Goal: Task Accomplishment & Management: Use online tool/utility

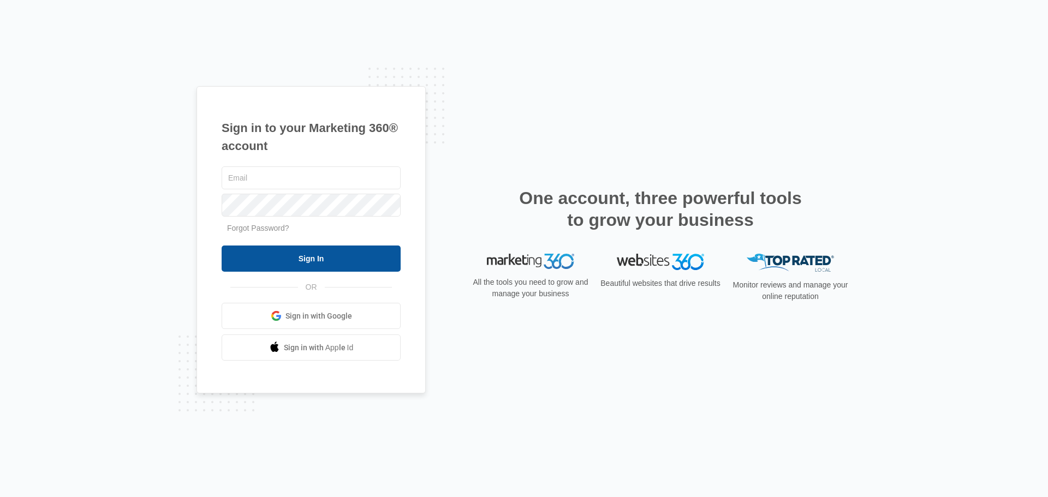
type input "[EMAIL_ADDRESS][DOMAIN_NAME]"
click at [360, 260] on input "Sign In" at bounding box center [311, 259] width 179 height 26
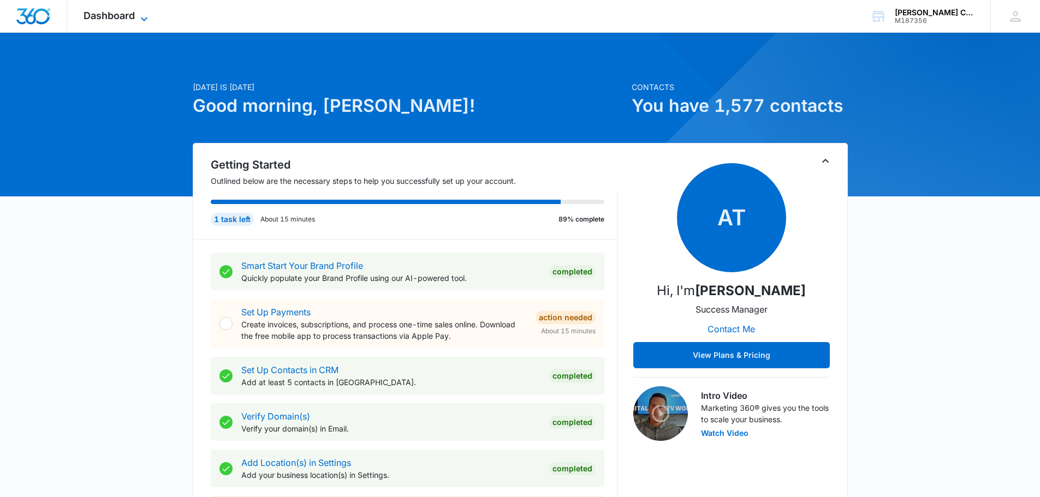
click at [139, 13] on icon at bounding box center [144, 19] width 13 height 13
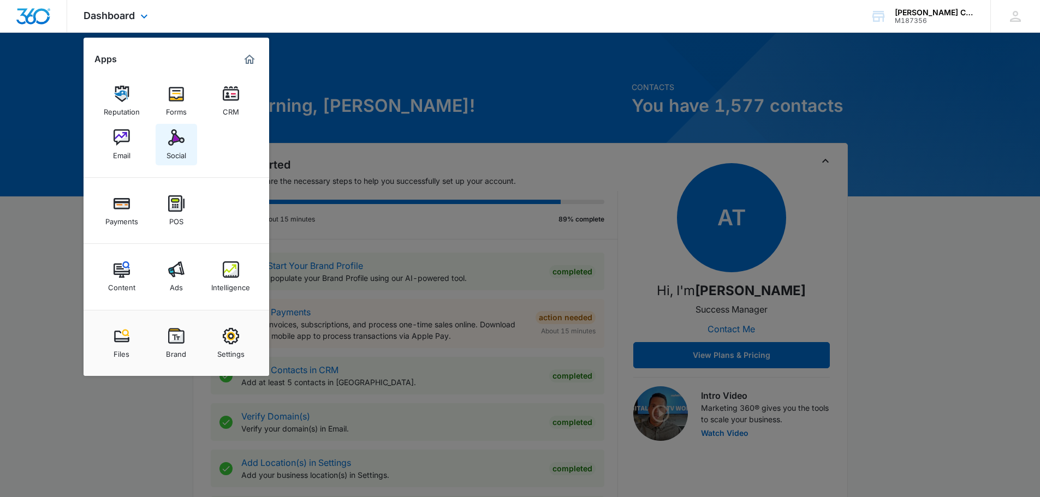
click at [180, 142] on img at bounding box center [176, 137] width 16 height 16
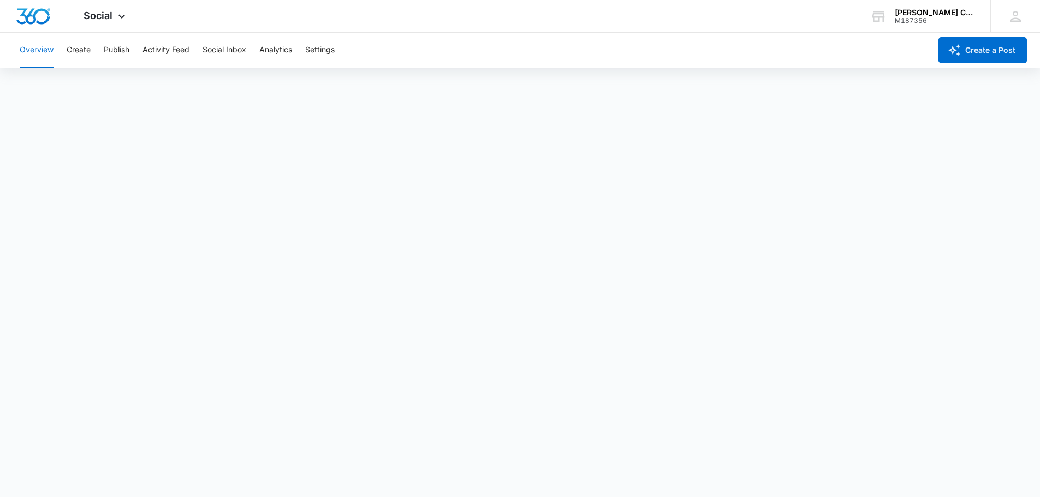
scroll to position [3, 0]
click at [85, 39] on button "Create" at bounding box center [79, 50] width 24 height 35
click at [103, 40] on div "Overview Create Publish Activity Feed Social Inbox Analytics Settings" at bounding box center [472, 50] width 918 height 35
click at [112, 49] on button "Publish" at bounding box center [117, 50] width 26 height 35
click at [963, 61] on button "Create a Post" at bounding box center [983, 50] width 88 height 26
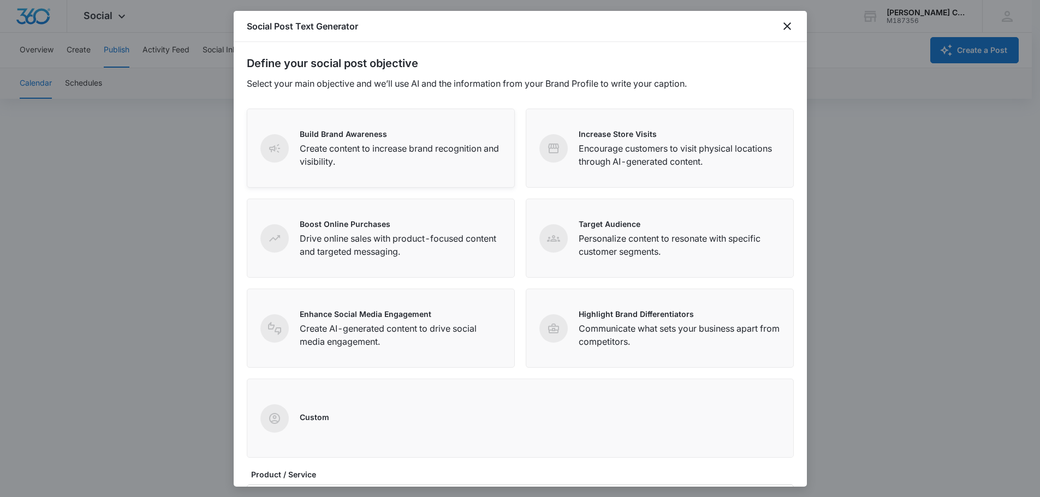
click at [344, 140] on div "Build Brand Awareness Create content to increase brand recognition and visibili…" at bounding box center [400, 148] width 201 height 40
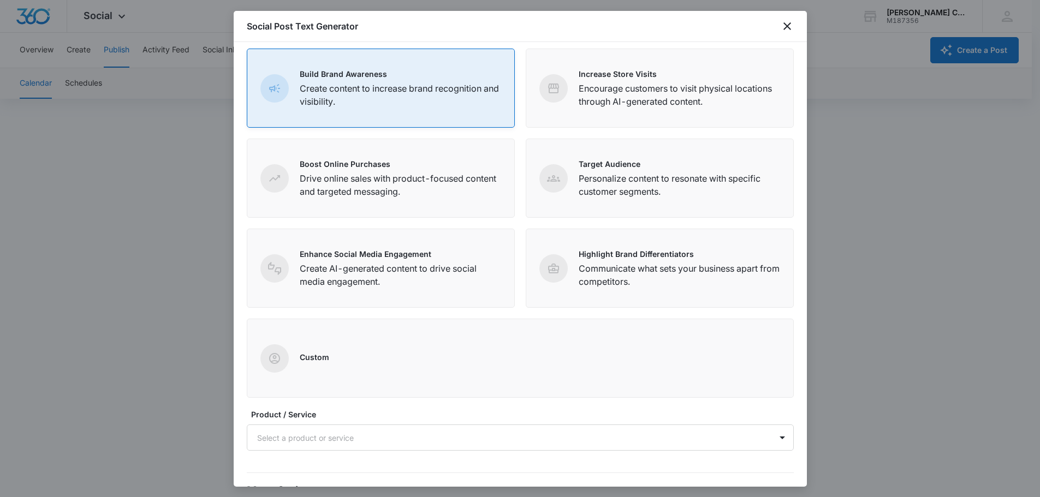
scroll to position [141, 0]
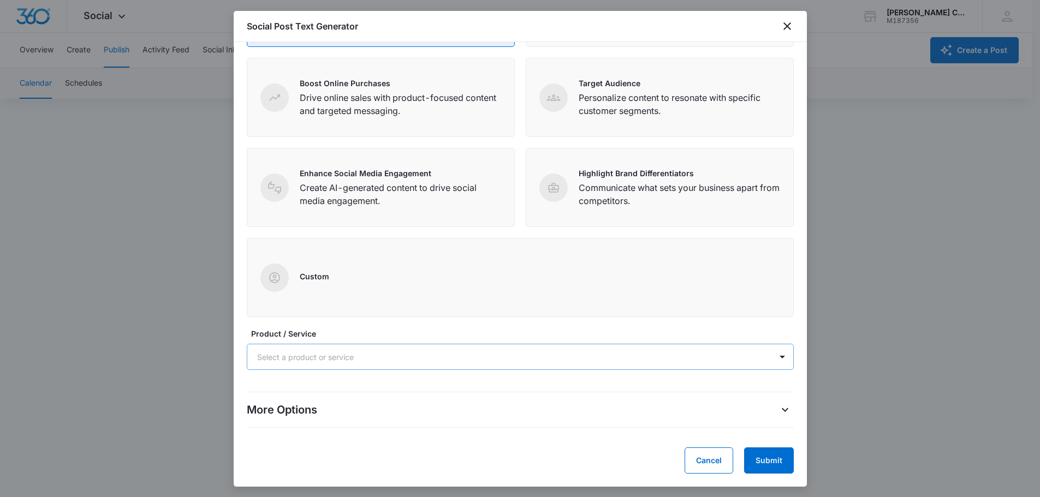
click at [390, 365] on div "Select a product or service" at bounding box center [509, 357] width 524 height 25
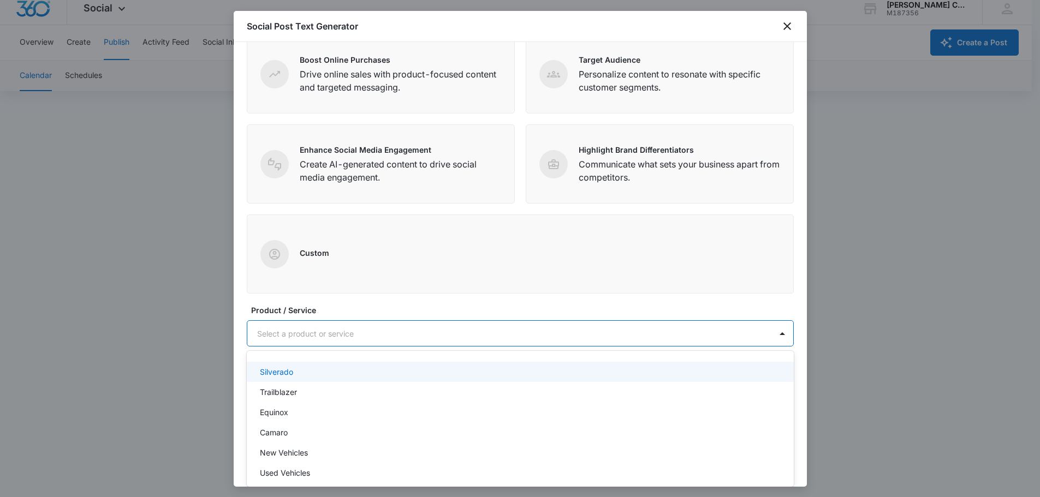
scroll to position [164, 0]
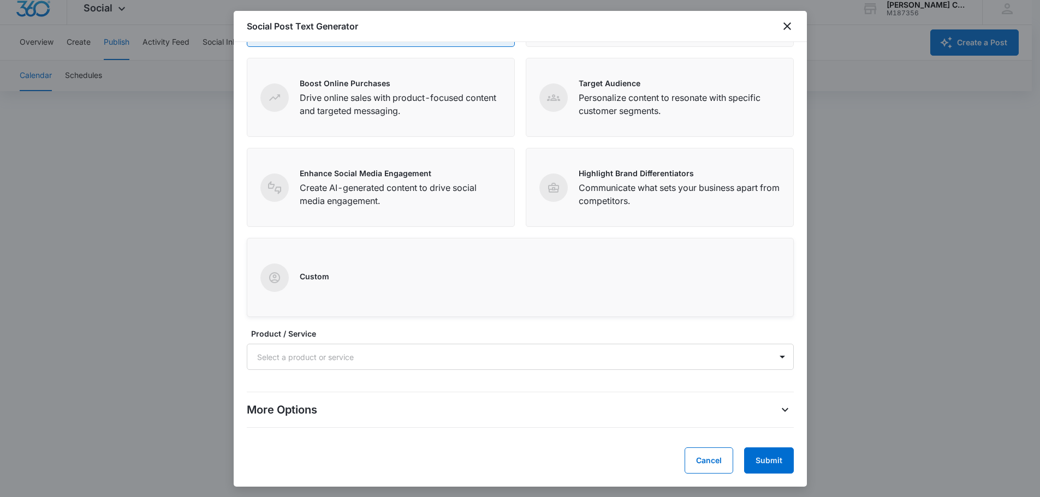
click at [361, 253] on div "Custom" at bounding box center [520, 277] width 547 height 79
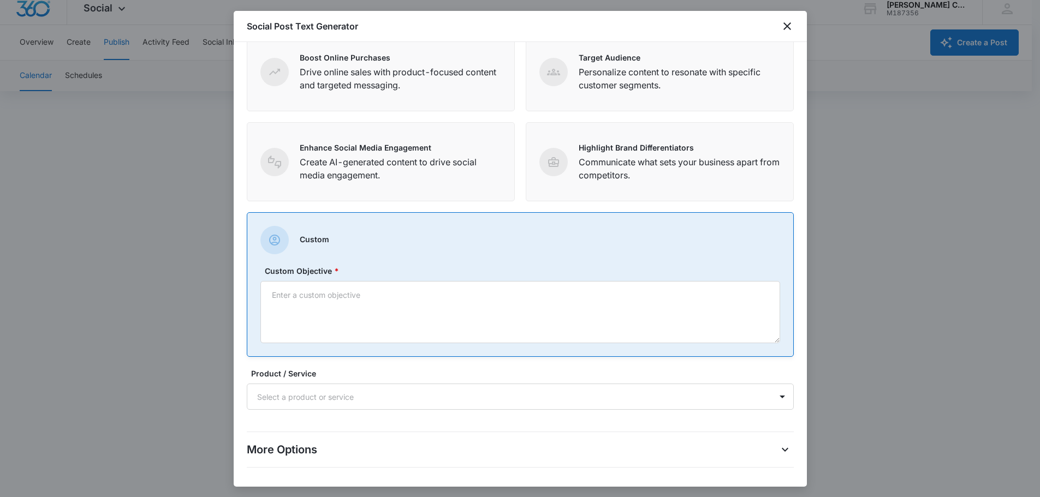
scroll to position [206, 0]
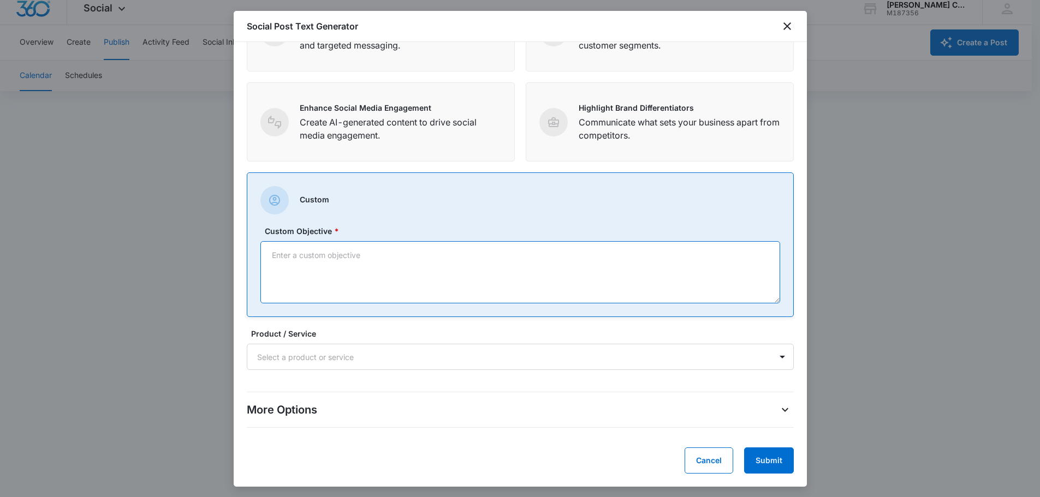
click at [354, 260] on textarea "Custom Objective *" at bounding box center [520, 272] width 520 height 62
click at [695, 458] on button "Cancel" at bounding box center [709, 461] width 49 height 26
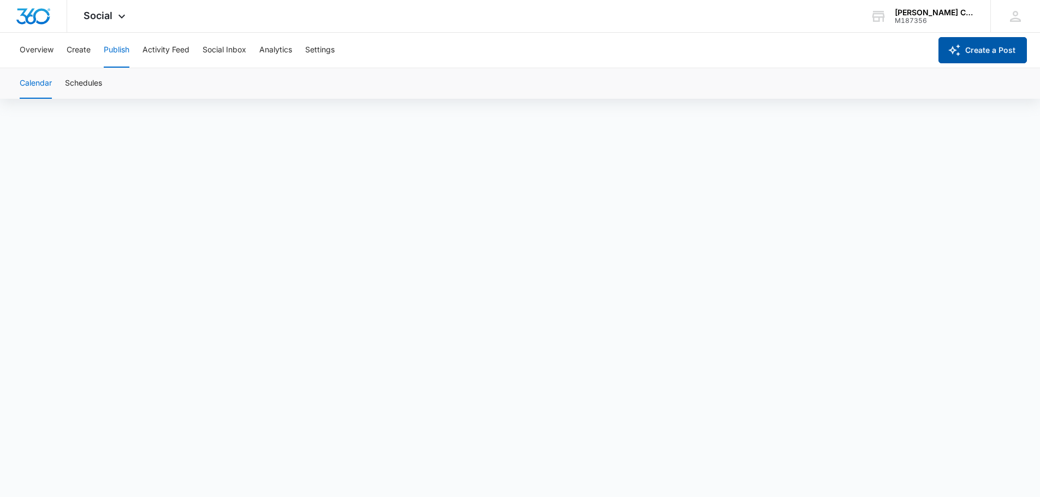
scroll to position [0, 0]
click at [994, 51] on button "Create a Post" at bounding box center [983, 50] width 88 height 26
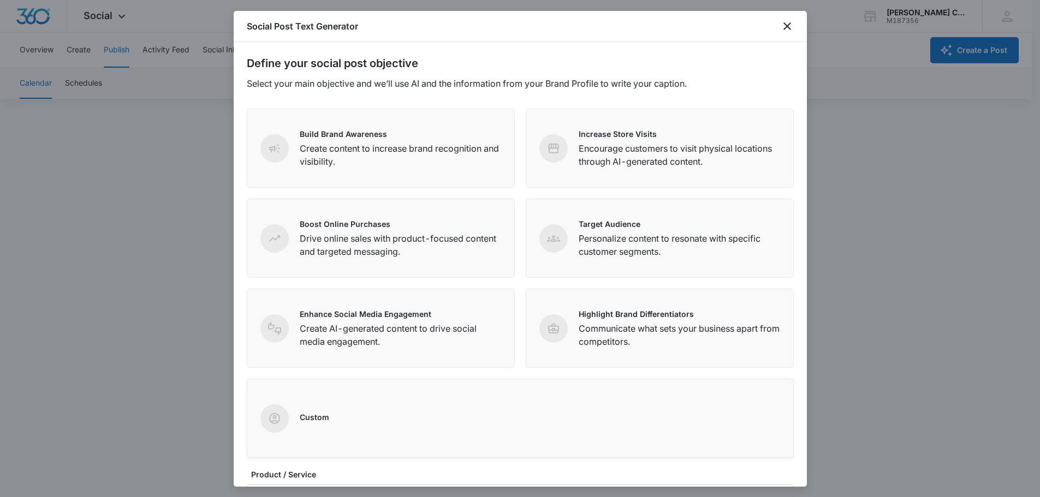
click at [378, 438] on div "Custom" at bounding box center [520, 418] width 547 height 79
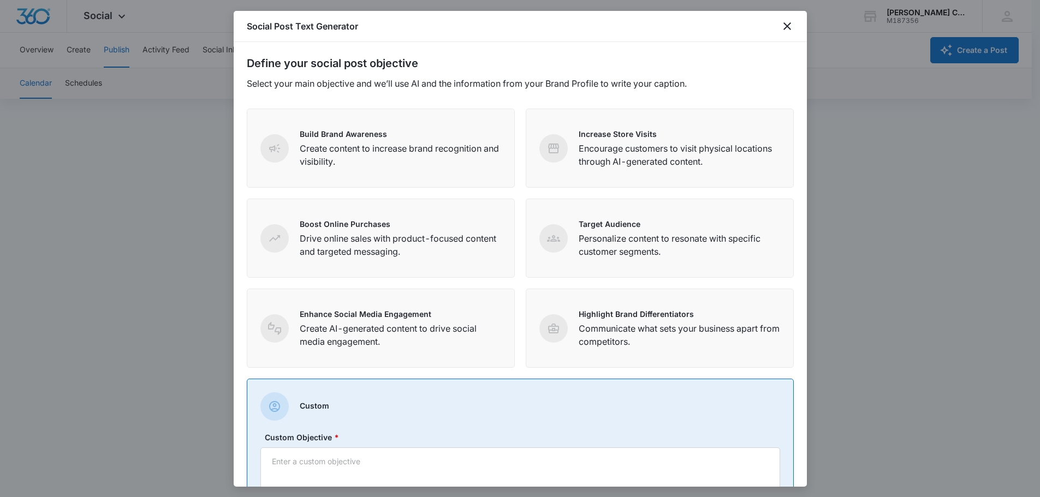
scroll to position [164, 0]
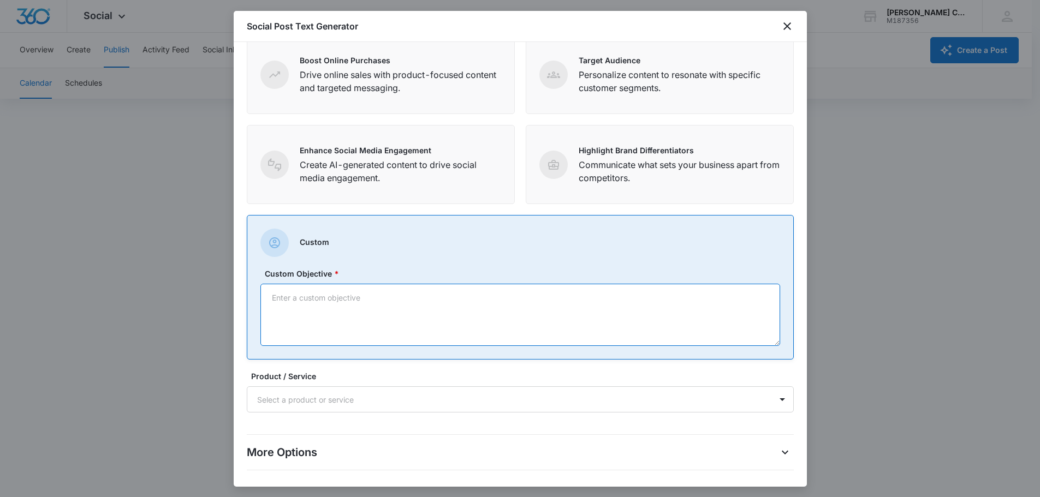
click at [377, 311] on textarea "Custom Objective *" at bounding box center [520, 315] width 520 height 62
type textarea "Let customers know we purchase vehicles here at the dealership using KBB Instan…"
click at [352, 410] on div "Select a product or service" at bounding box center [509, 400] width 524 height 25
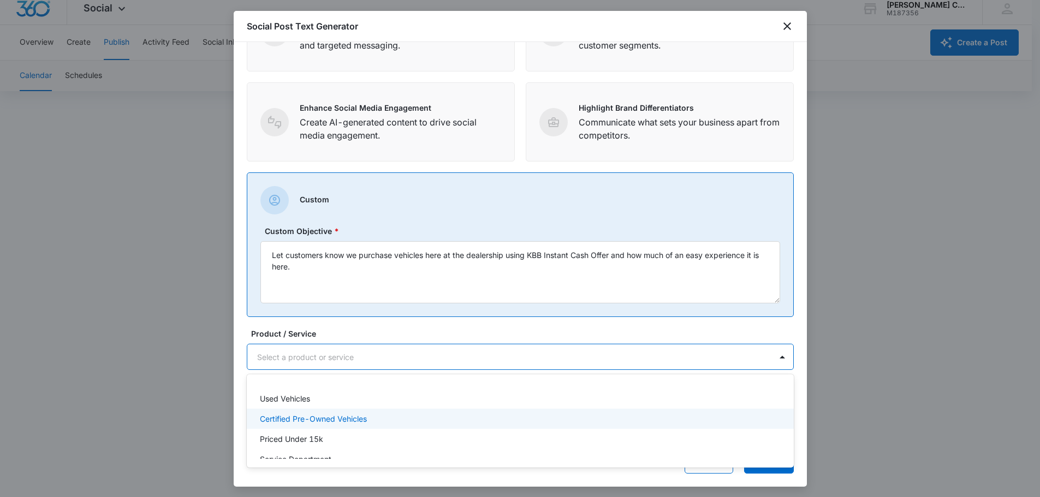
scroll to position [43, 0]
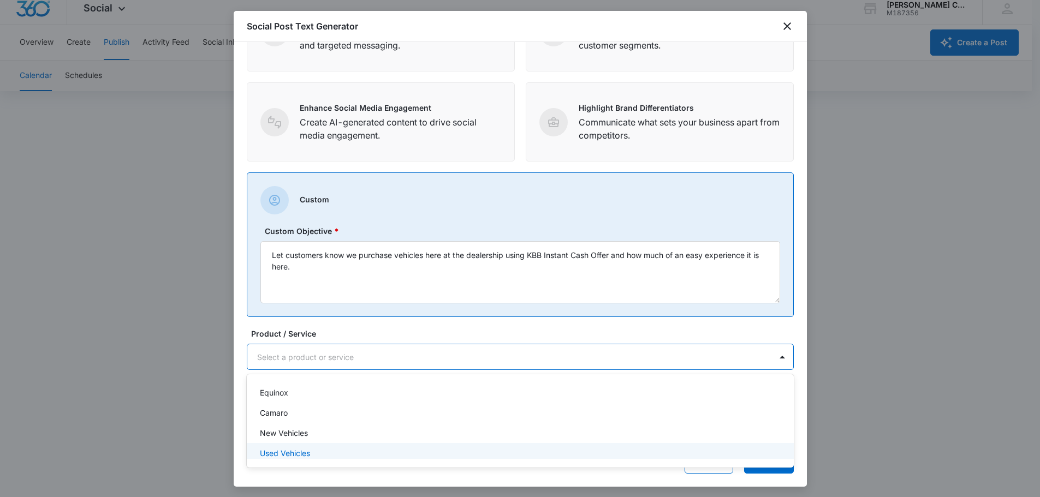
click at [327, 457] on div "Used Vehicles" at bounding box center [519, 453] width 519 height 11
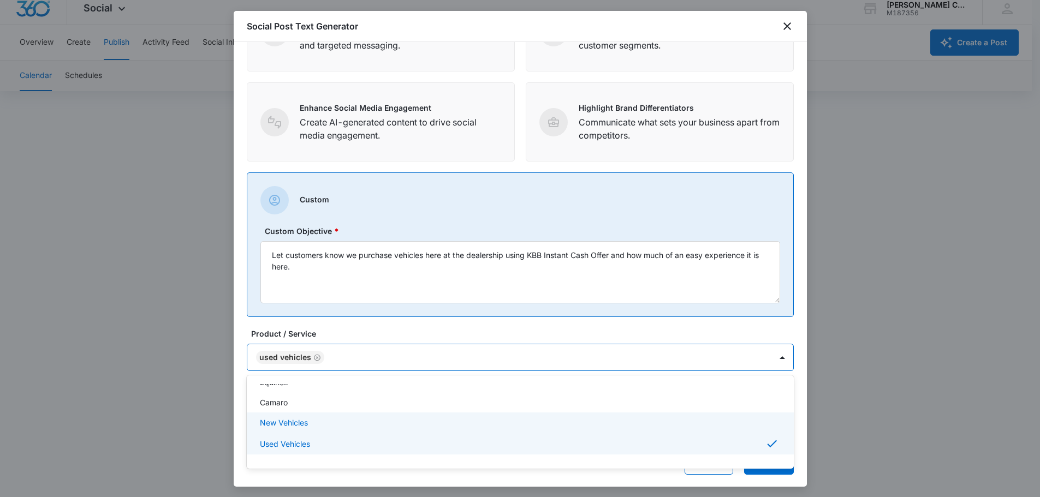
scroll to position [109, 0]
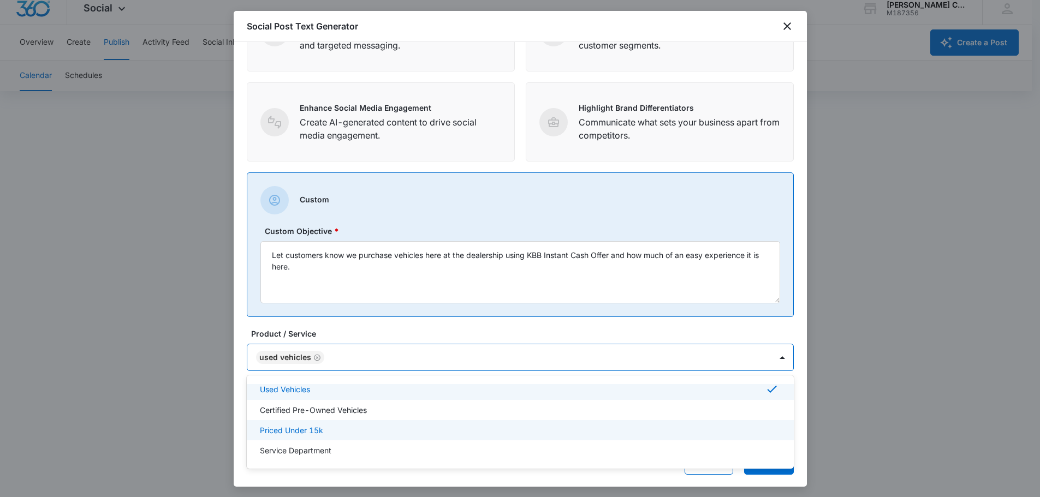
click at [315, 431] on p "Priced Under 15k" at bounding box center [291, 430] width 63 height 11
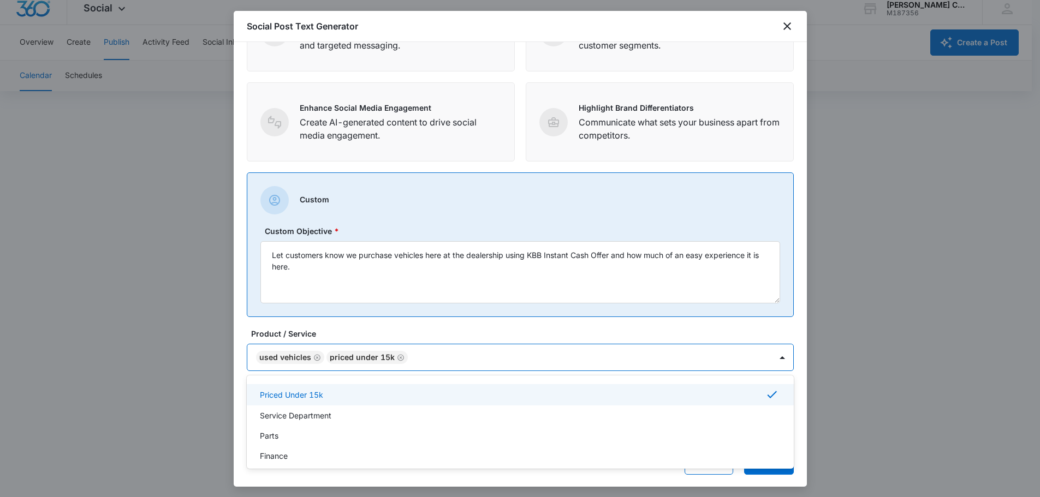
scroll to position [164, 0]
click at [315, 404] on div "Service Department" at bounding box center [520, 398] width 547 height 20
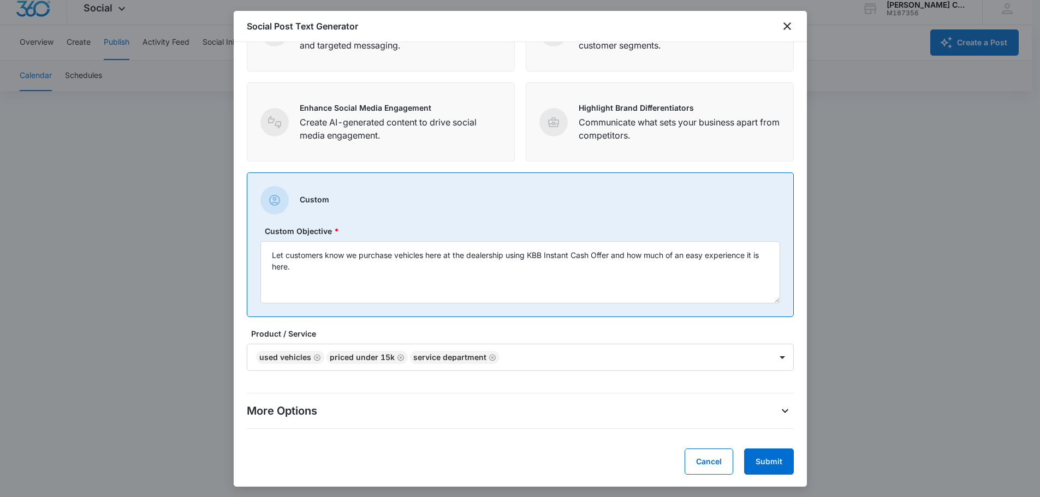
scroll to position [208, 0]
click at [459, 400] on div "More Options Tone of Voice Default Target Customer Select a target customer Tar…" at bounding box center [520, 410] width 547 height 54
drag, startPoint x: 304, startPoint y: 414, endPoint x: 488, endPoint y: 396, distance: 184.3
click at [311, 413] on p "More Options" at bounding box center [282, 410] width 70 height 16
click at [779, 396] on div "More Options Tone of Voice Default Target Customer Select a target customer Tar…" at bounding box center [520, 410] width 547 height 54
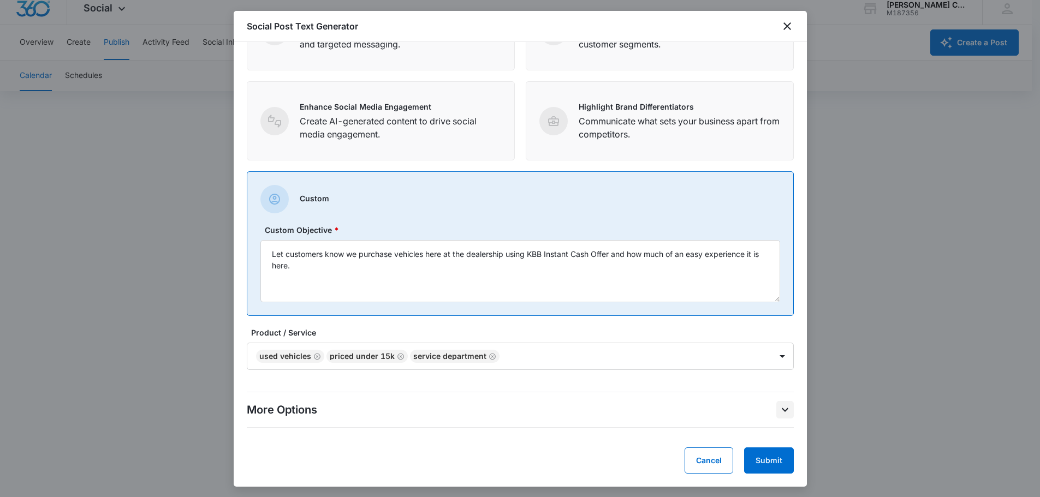
click at [779, 404] on icon "More Options" at bounding box center [785, 410] width 13 height 13
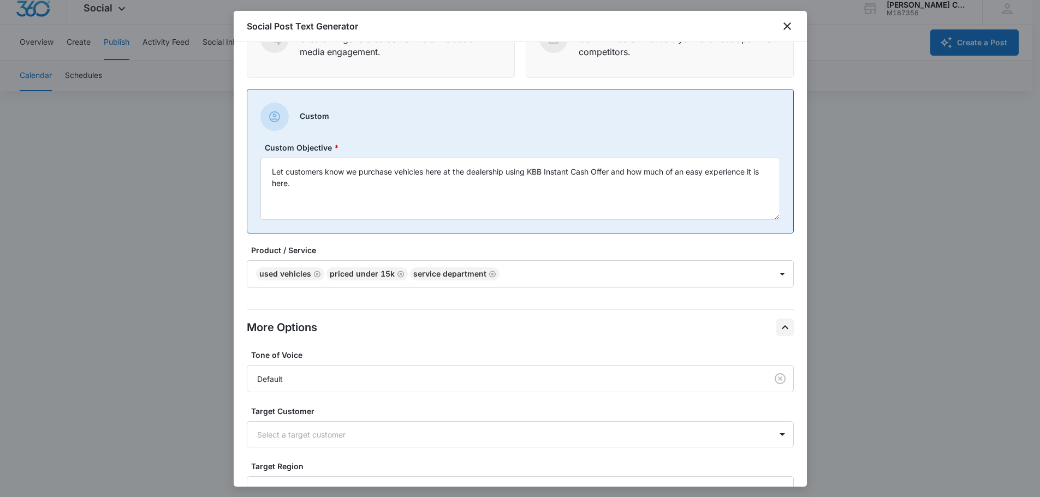
scroll to position [413, 0]
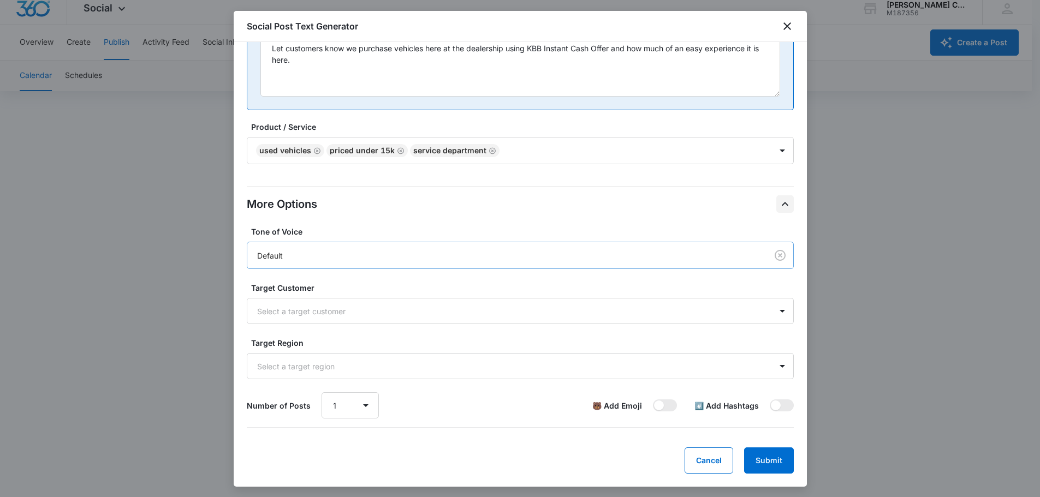
click at [520, 252] on div "Default" at bounding box center [505, 255] width 496 height 11
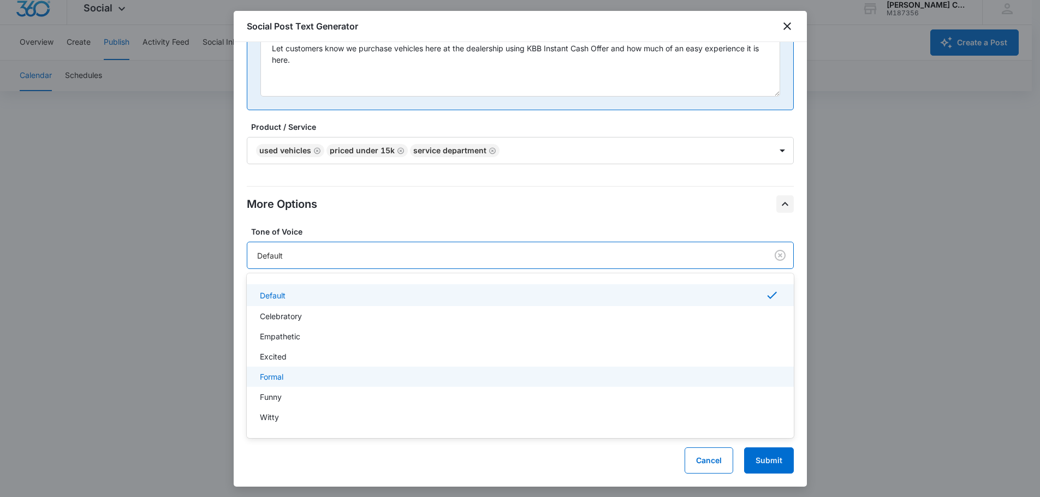
click at [317, 377] on div "Formal" at bounding box center [519, 376] width 519 height 11
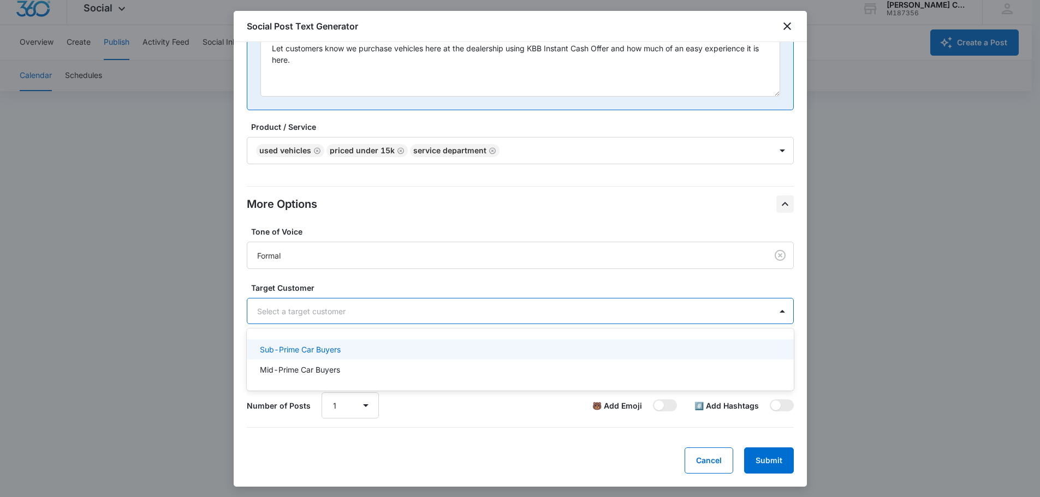
click at [304, 311] on div at bounding box center [507, 312] width 500 height 14
click at [303, 309] on div at bounding box center [507, 312] width 500 height 14
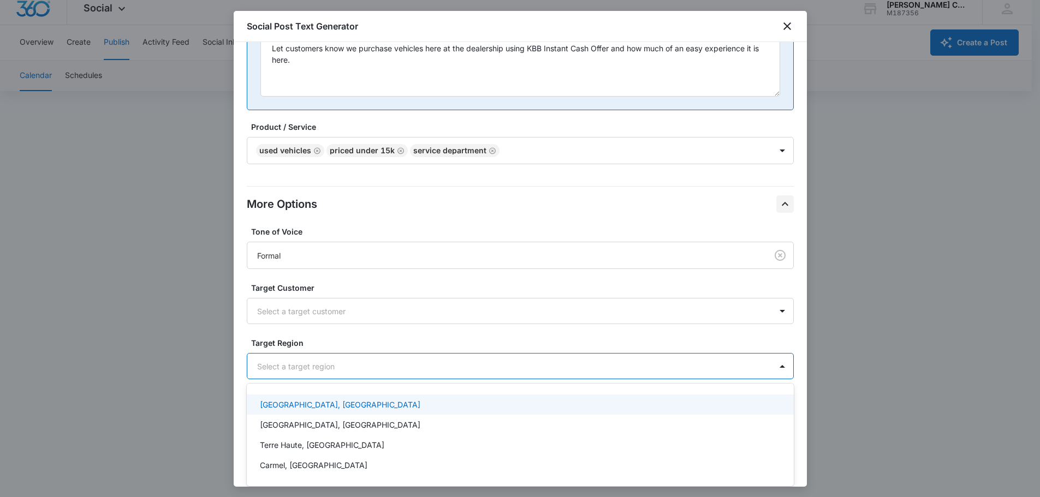
click at [274, 376] on div "Select a target region" at bounding box center [509, 366] width 524 height 25
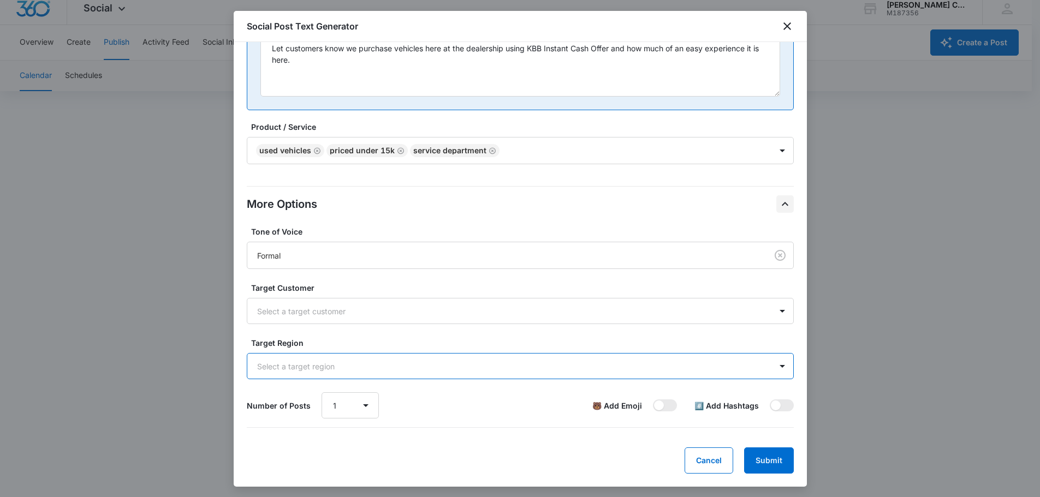
click at [274, 376] on div "Select a target region" at bounding box center [509, 366] width 524 height 25
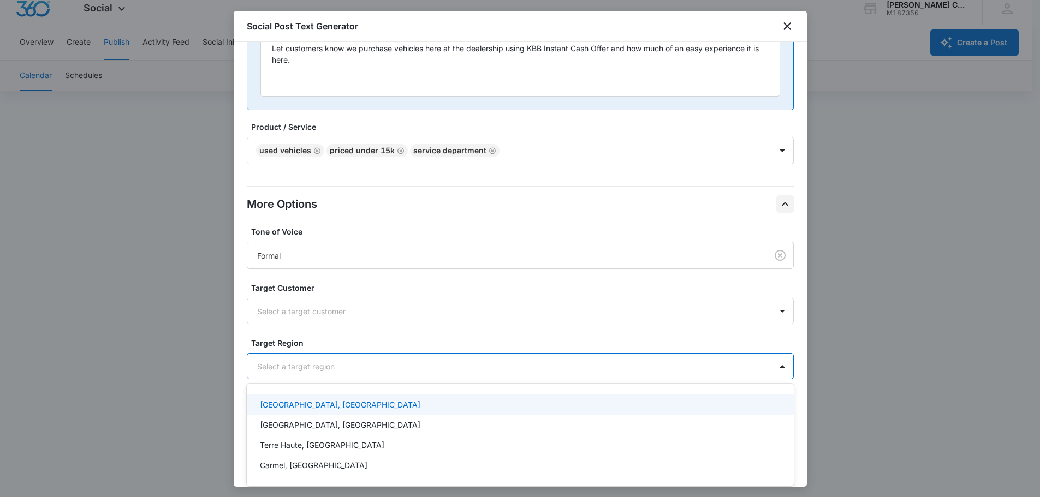
click at [274, 376] on div "Select a target region" at bounding box center [509, 366] width 524 height 25
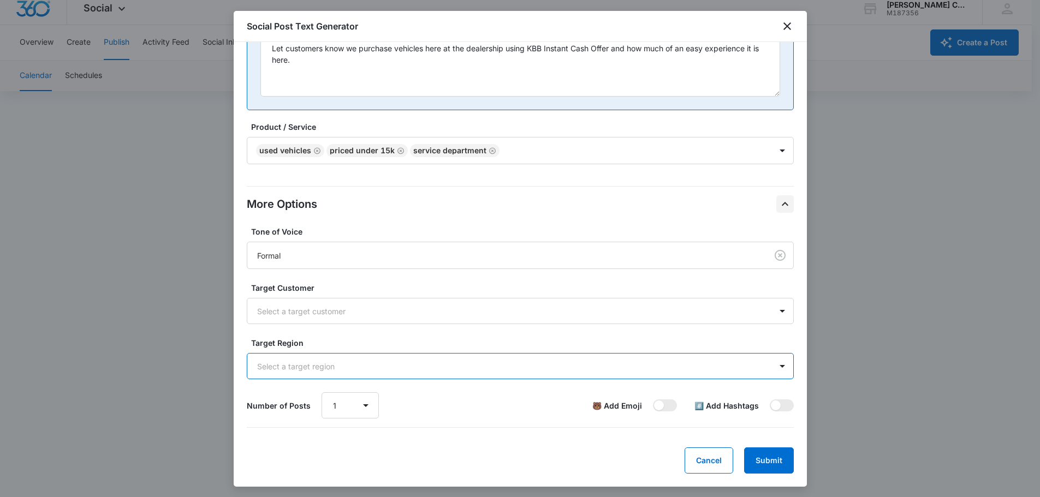
click at [274, 376] on div "Select a target region" at bounding box center [509, 366] width 524 height 25
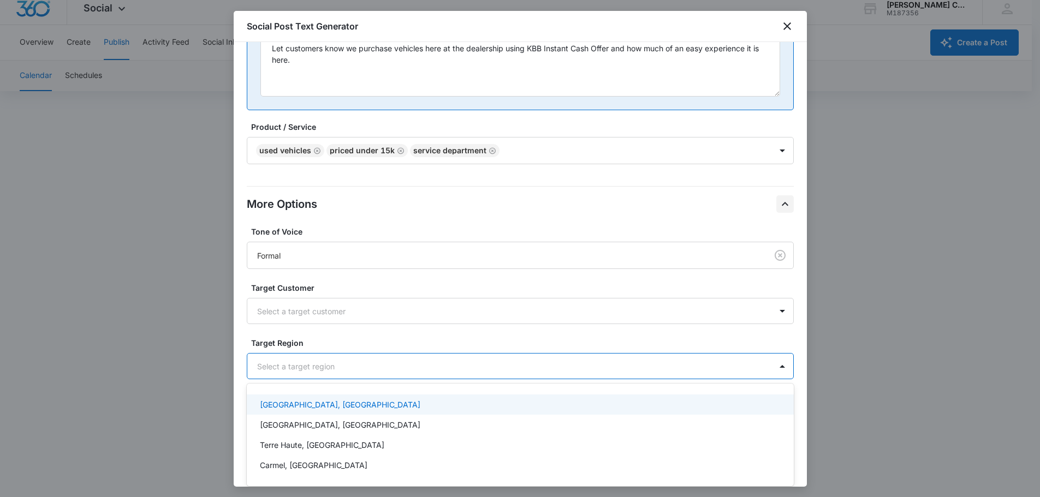
click at [274, 376] on div "Select a target region" at bounding box center [509, 366] width 524 height 25
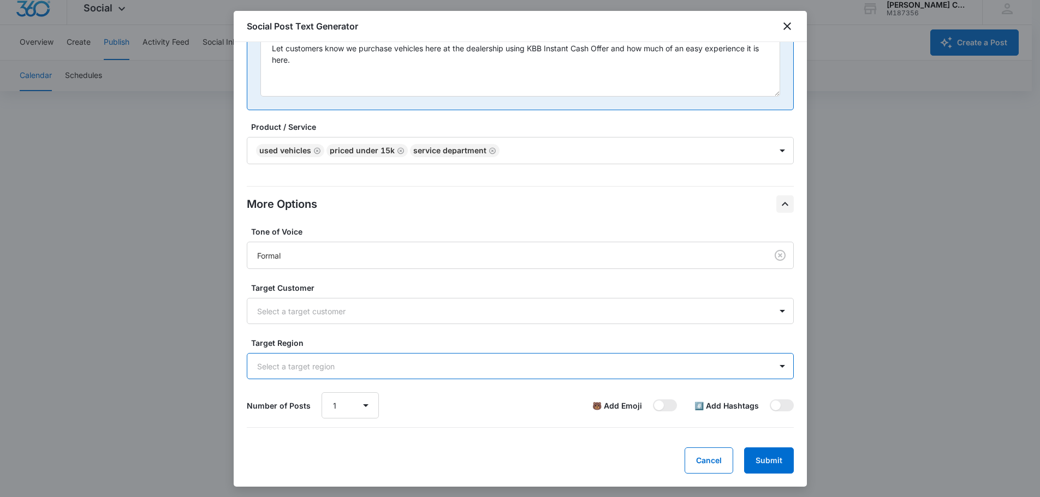
click at [493, 416] on div "Number of Posts 1 2 3 4 5 6 7 8 9 10 🐻 Add Emoji #️⃣ Add Hashtags" at bounding box center [520, 406] width 547 height 26
click at [526, 408] on div "Number of Posts 1 2 3 4 5 6 7 8 9 10 🐻 Add Emoji #️⃣ Add Hashtags" at bounding box center [520, 406] width 547 height 26
click at [352, 405] on select "1 2 3 4 5 6 7 8 9 10" at bounding box center [350, 406] width 57 height 26
click at [505, 444] on form "Define your social post objective Select your main objective and we’ll use AI a…" at bounding box center [520, 58] width 547 height 832
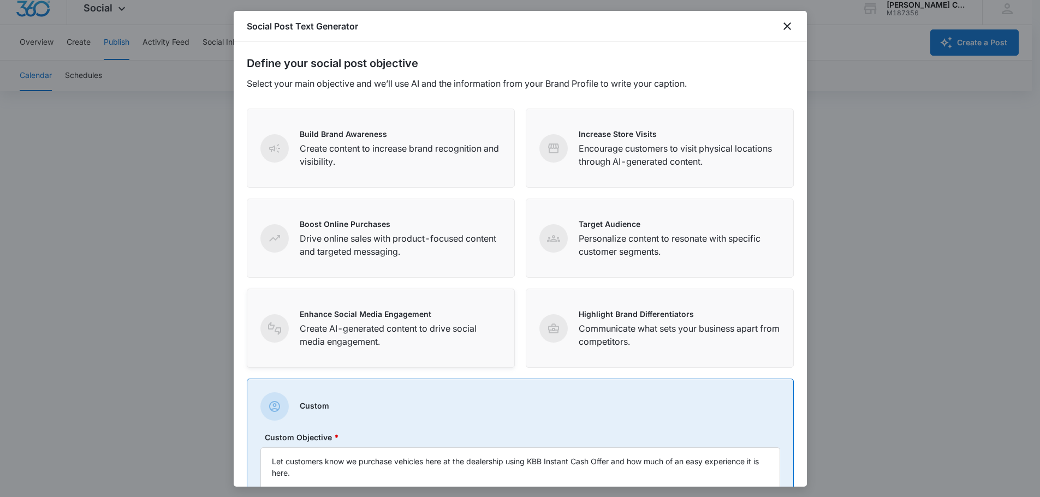
scroll to position [0, 0]
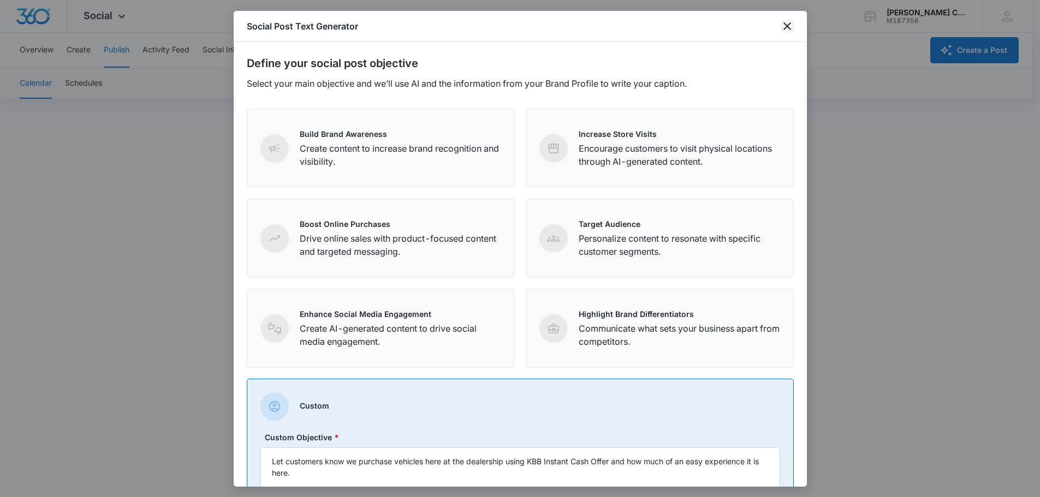
click at [787, 27] on icon "close" at bounding box center [787, 26] width 13 height 13
